Goal: Register for event/course

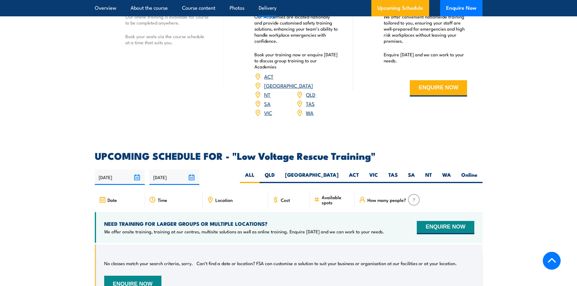
scroll to position [938, 0]
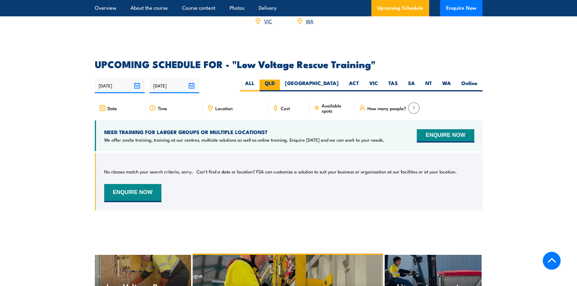
click at [280, 80] on label "QLD" at bounding box center [269, 86] width 20 height 12
click at [279, 80] on input "QLD" at bounding box center [277, 82] width 4 height 4
radio input "true"
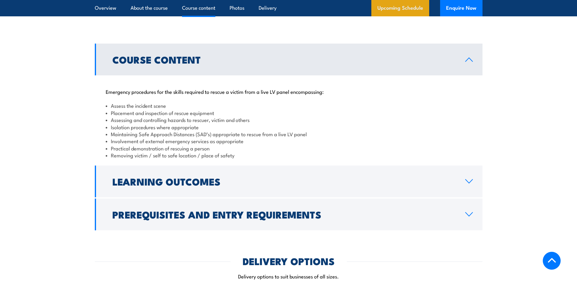
scroll to position [474, 0]
